Goal: Information Seeking & Learning: Check status

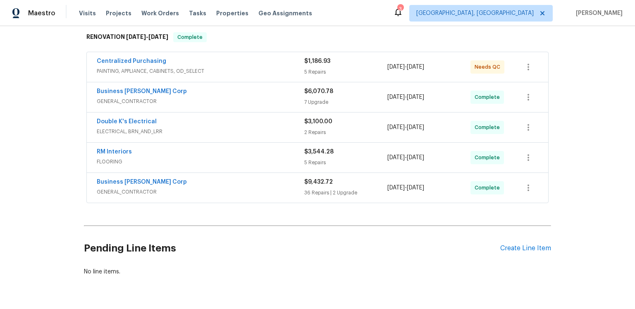
scroll to position [205, 0]
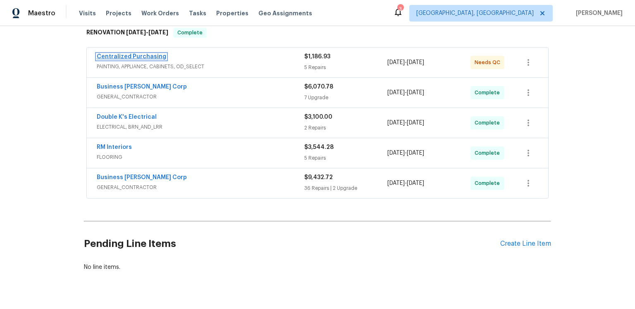
click at [166, 60] on link "Centralized Purchasing" at bounding box center [131, 57] width 69 height 6
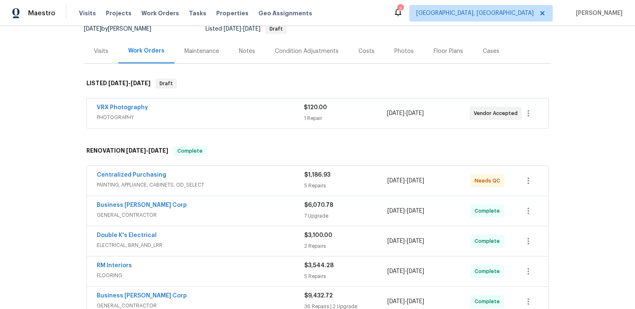
scroll to position [188, 0]
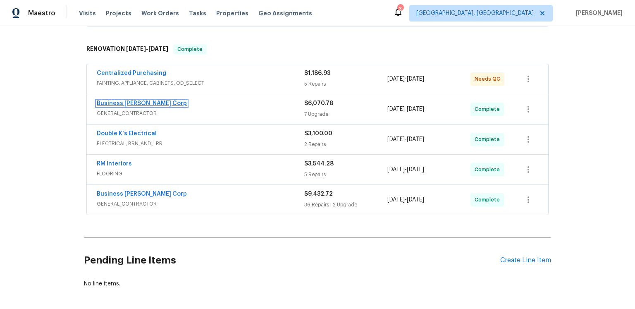
click at [148, 106] on link "Business [PERSON_NAME] Corp" at bounding box center [142, 103] width 90 height 6
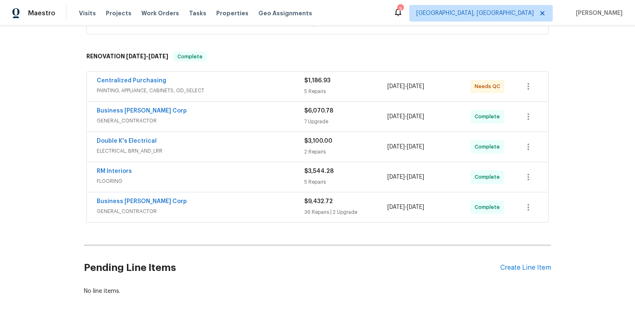
scroll to position [185, 0]
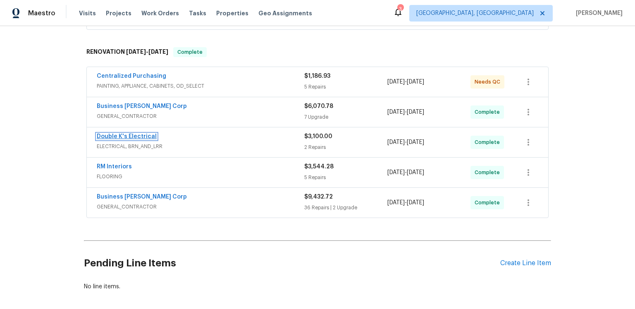
click at [157, 139] on link "Double K's Electrical" at bounding box center [127, 137] width 60 height 6
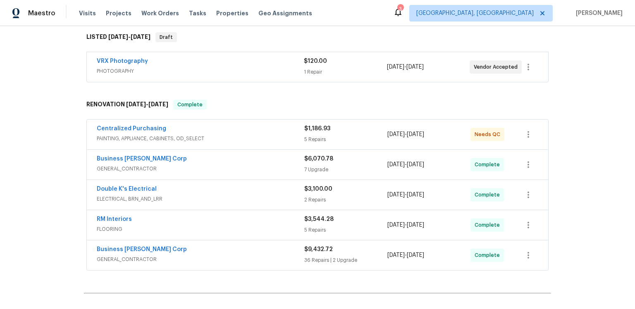
scroll to position [220, 0]
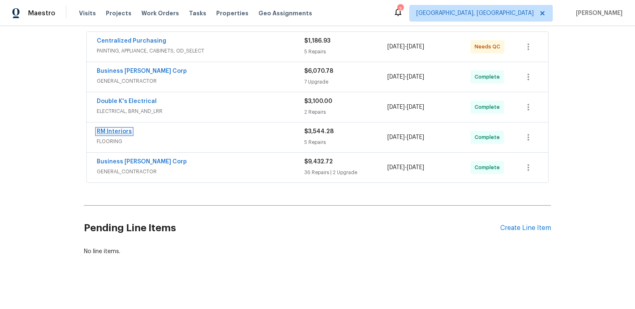
click at [132, 134] on link "RM Interiors" at bounding box center [114, 132] width 35 height 6
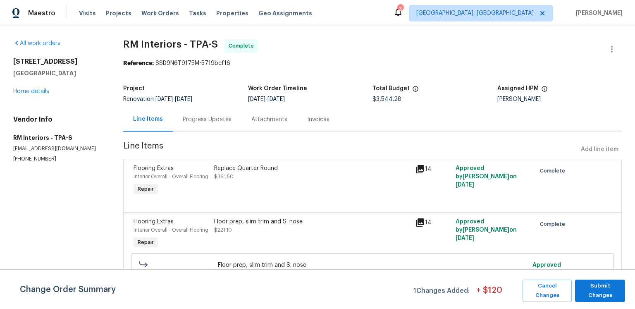
scroll to position [65, 0]
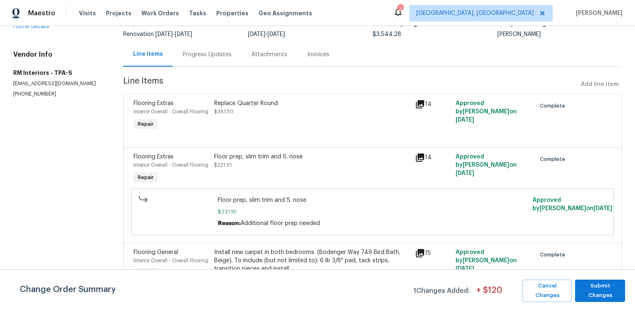
click at [221, 59] on div "Progress Updates" at bounding box center [207, 54] width 49 height 8
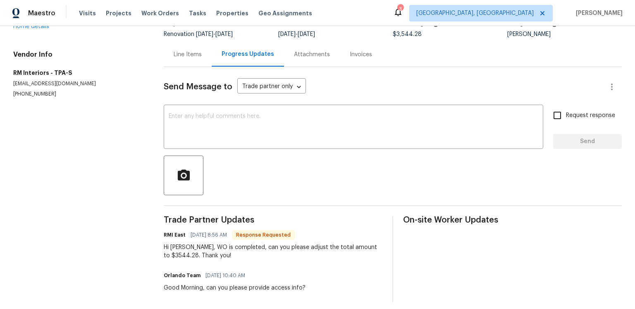
scroll to position [131, 0]
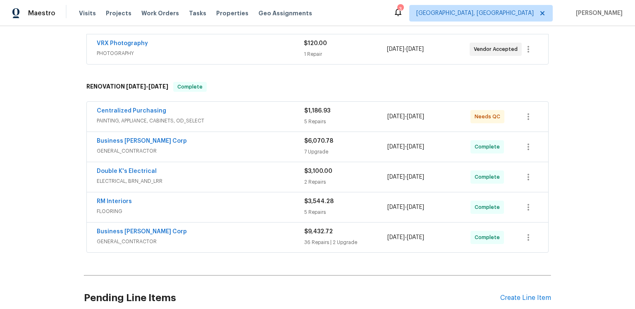
scroll to position [256, 0]
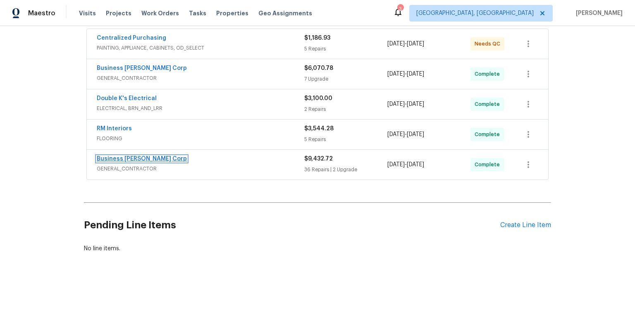
click at [159, 162] on link "Business [PERSON_NAME] Corp" at bounding box center [142, 159] width 90 height 6
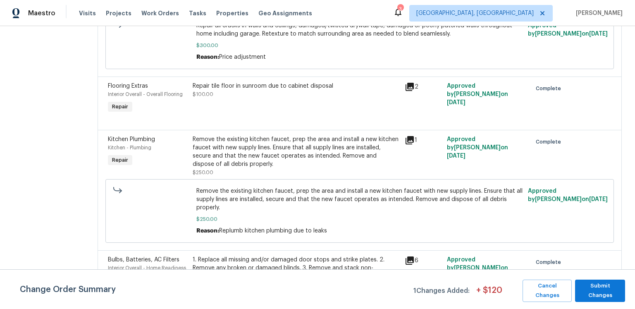
scroll to position [829, 0]
